Goal: Task Accomplishment & Management: Complete application form

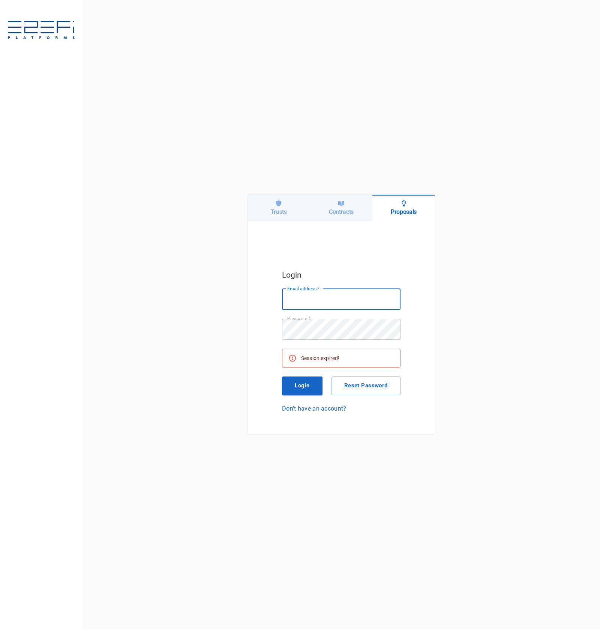
click at [274, 210] on h6 "Trusts" at bounding box center [279, 211] width 16 height 7
click at [325, 295] on input "Email address   *" at bounding box center [341, 299] width 118 height 21
type input "[PERSON_NAME][EMAIL_ADDRESS][DOMAIN_NAME]"
click at [303, 381] on button "Login" at bounding box center [302, 386] width 40 height 19
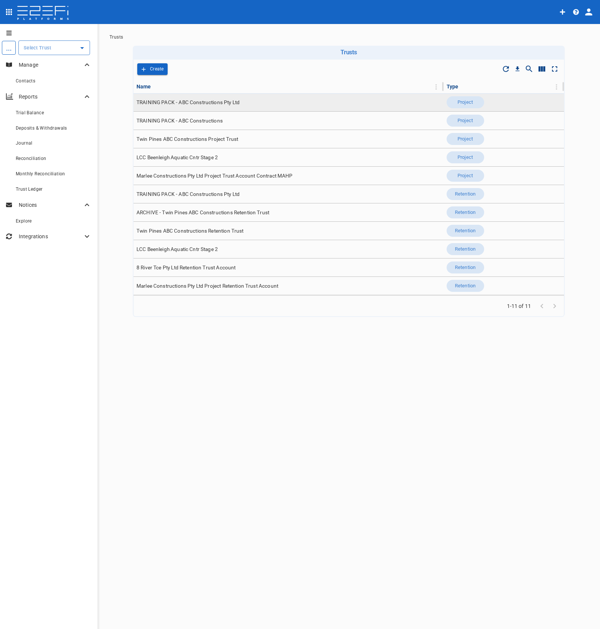
click at [187, 97] on td "TRAINING PACK - ABC Constructions Pty Ltd" at bounding box center [288, 102] width 310 height 18
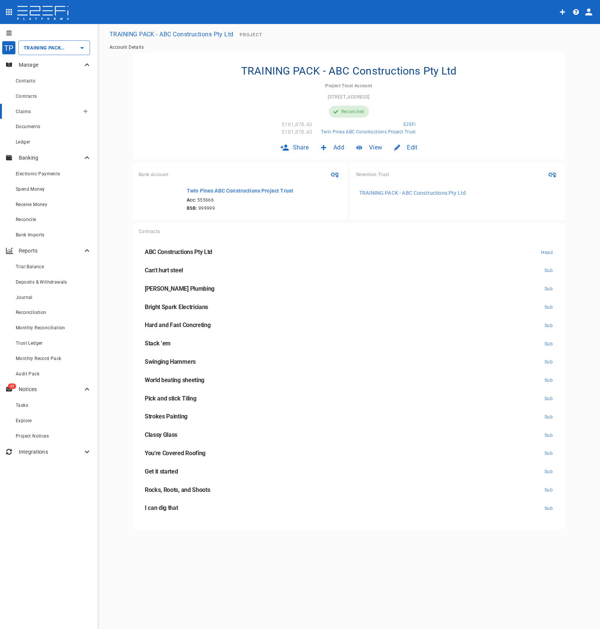
click at [39, 114] on div "Claims" at bounding box center [48, 111] width 64 height 9
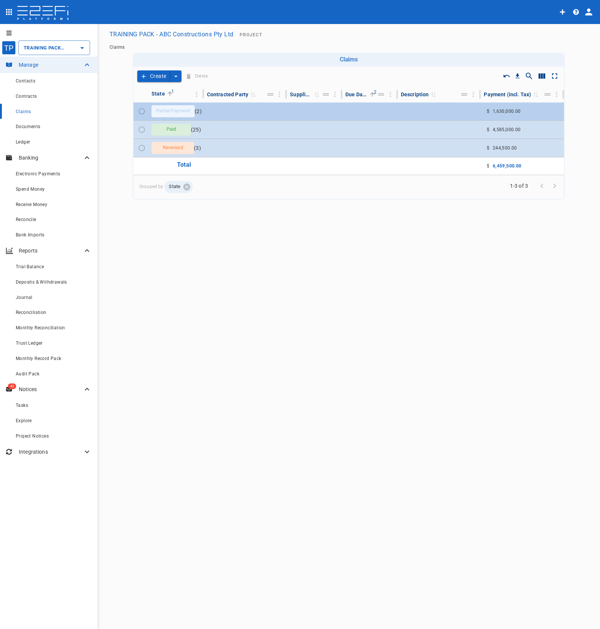
click at [278, 115] on td at bounding box center [245, 111] width 83 height 18
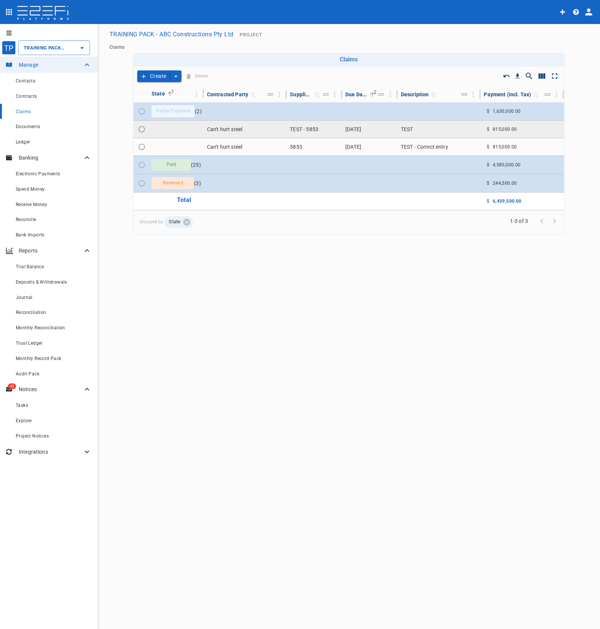
click at [269, 130] on td "Can't hurt steel" at bounding box center [245, 129] width 83 height 17
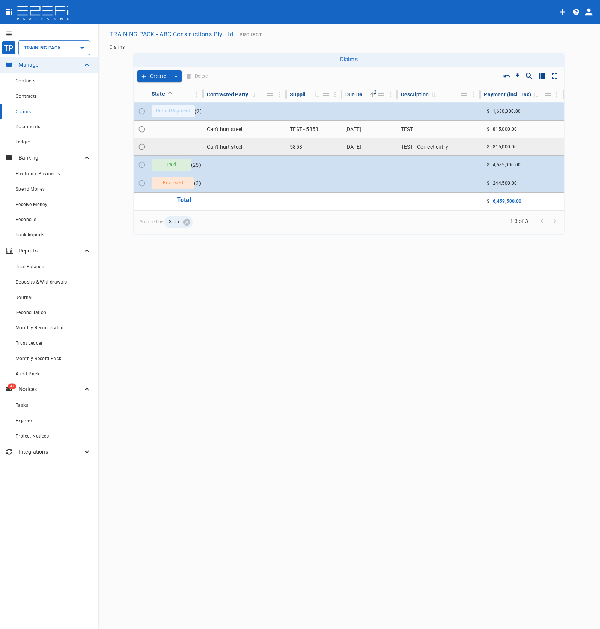
click at [265, 142] on td "Can't hurt steel" at bounding box center [245, 146] width 83 height 17
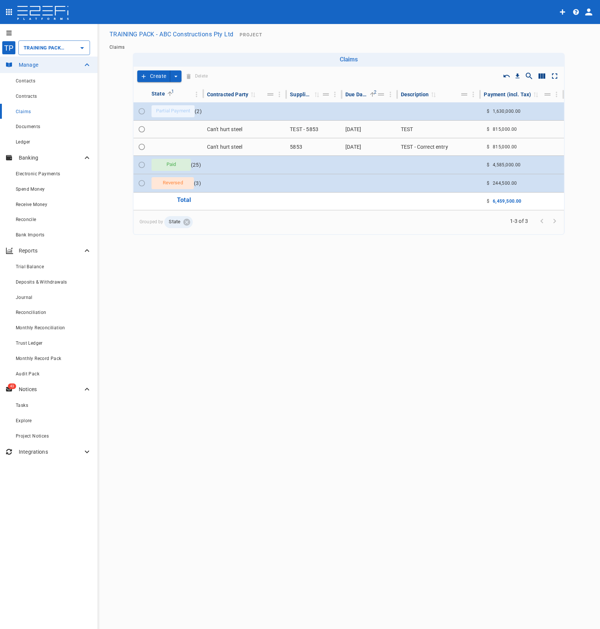
click at [177, 77] on icon "create claim type options" at bounding box center [175, 76] width 7 height 7
click at [172, 102] on span "Self Create" at bounding box center [157, 104] width 32 height 9
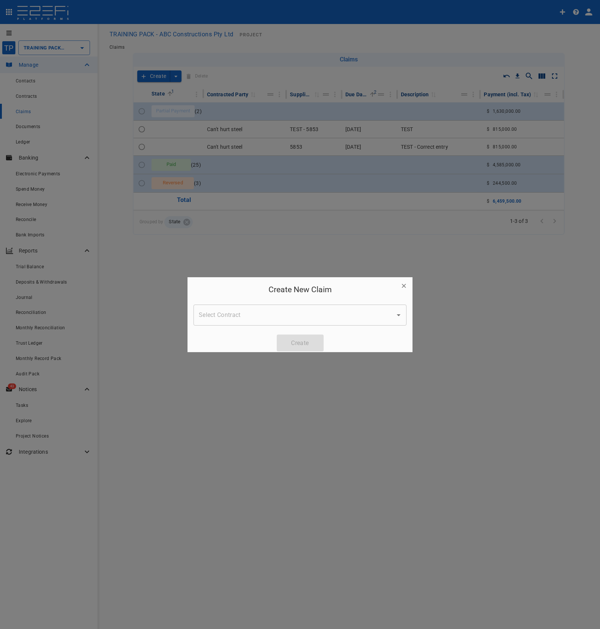
click at [325, 300] on div "Create New Claim Select Contract Select Contract Create" at bounding box center [299, 317] width 225 height 81
click at [332, 328] on div "Create New Claim Select Contract Select Contract Create" at bounding box center [299, 317] width 225 height 81
click at [330, 319] on input "Select Contract" at bounding box center [294, 315] width 195 height 14
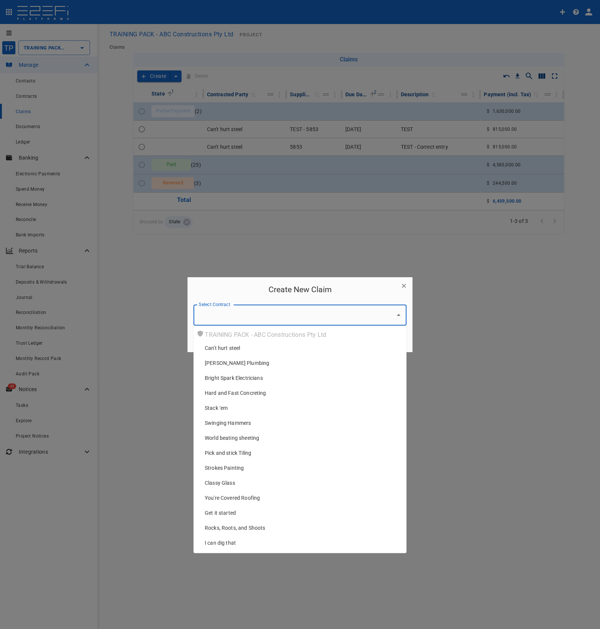
click at [304, 361] on div "[PERSON_NAME] Plumbing" at bounding box center [303, 362] width 196 height 7
type input "[PERSON_NAME] Plumbing"
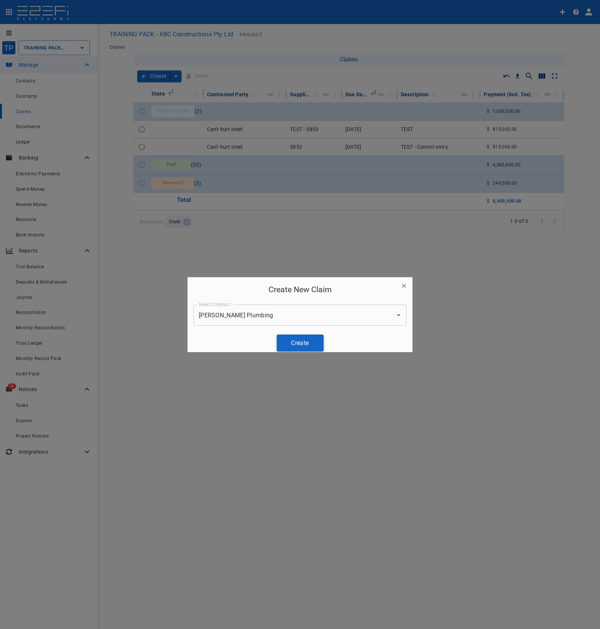
click at [313, 342] on button "Create" at bounding box center [300, 343] width 47 height 17
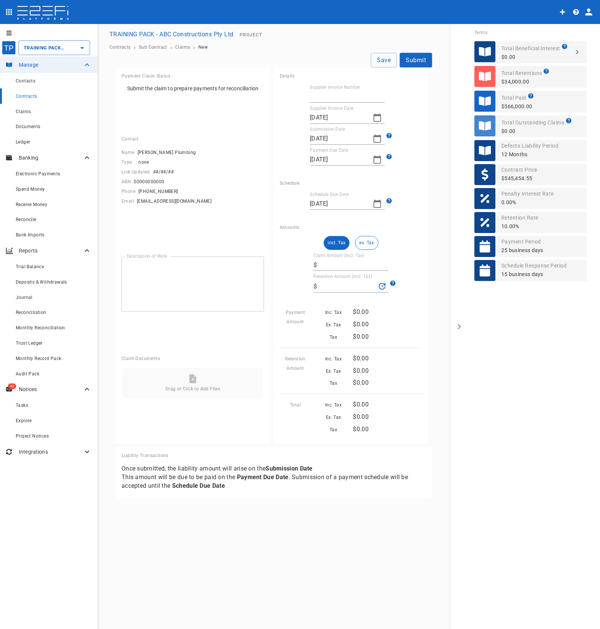
type input "[DATE]"
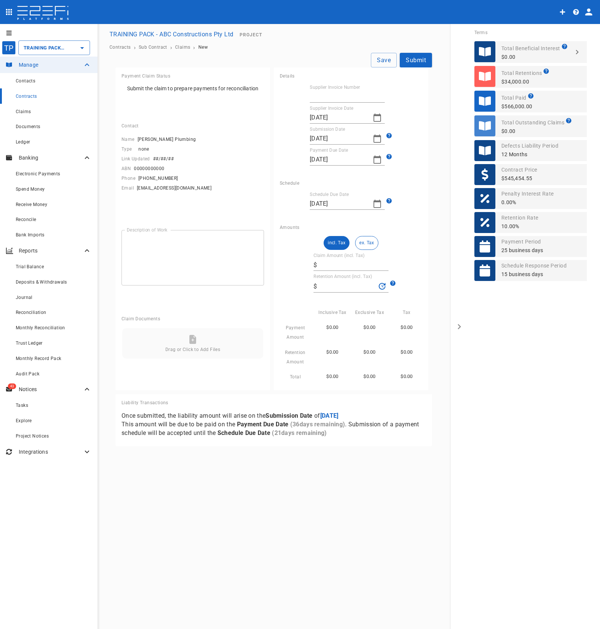
click at [368, 120] on div "[DATE]" at bounding box center [347, 118] width 75 height 12
type input "[DATE]"
click at [355, 138] on input "[DATE]" at bounding box center [338, 139] width 57 height 12
click at [380, 116] on icon "button" at bounding box center [376, 118] width 7 height 8
click at [359, 180] on button "5" at bounding box center [362, 173] width 15 height 15
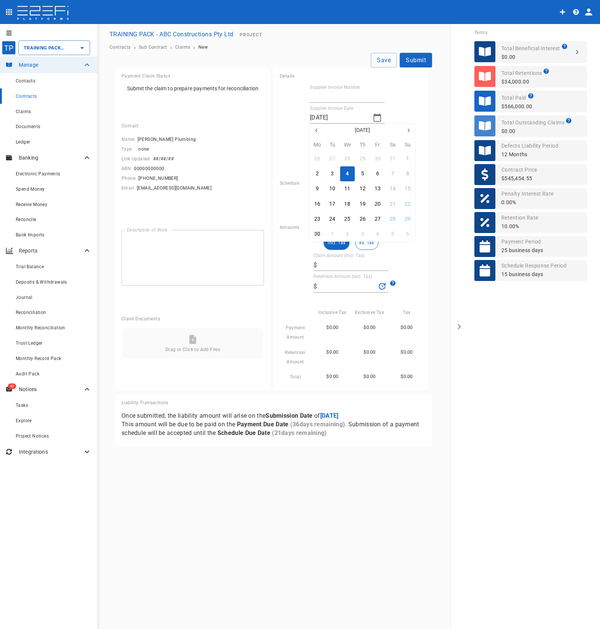
type input "[DATE]"
click at [400, 118] on div "Supplier Invoice Date [DATE]" at bounding box center [351, 115] width 142 height 18
